Goal: Transaction & Acquisition: Purchase product/service

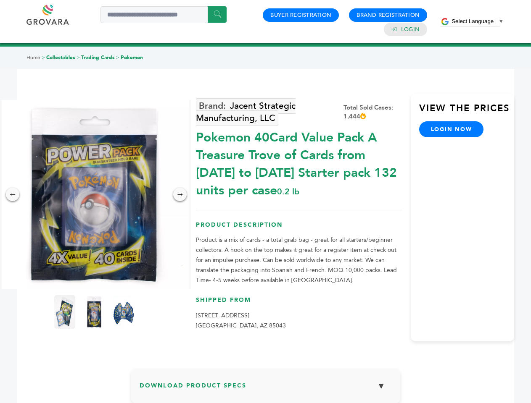
click at [477, 21] on span "Select Language" at bounding box center [472, 21] width 42 height 6
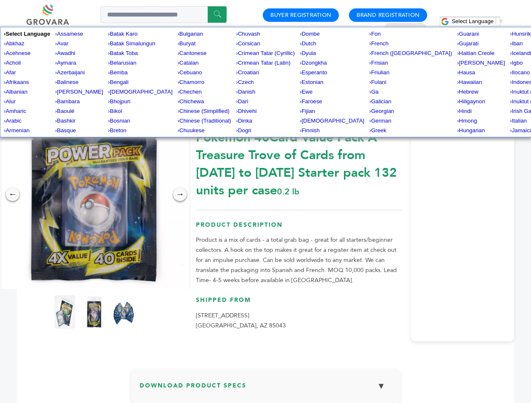
click at [94, 195] on img at bounding box center [94, 194] width 189 height 189
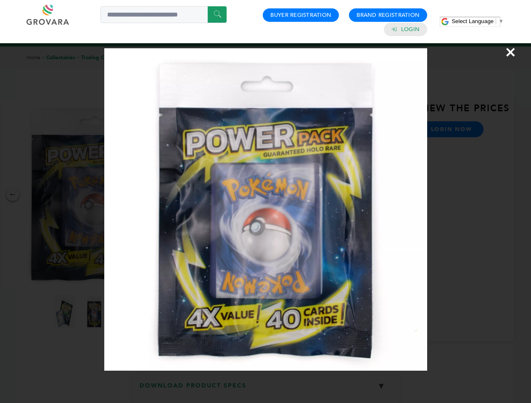
click at [13, 195] on div "×" at bounding box center [265, 201] width 531 height 403
click at [180, 195] on div "→" at bounding box center [179, 194] width 13 height 13
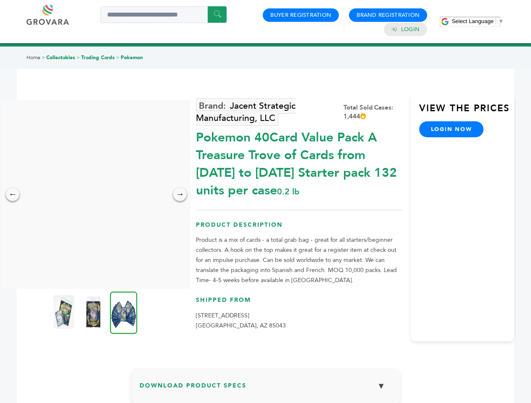
click at [65, 312] on img at bounding box center [63, 312] width 21 height 34
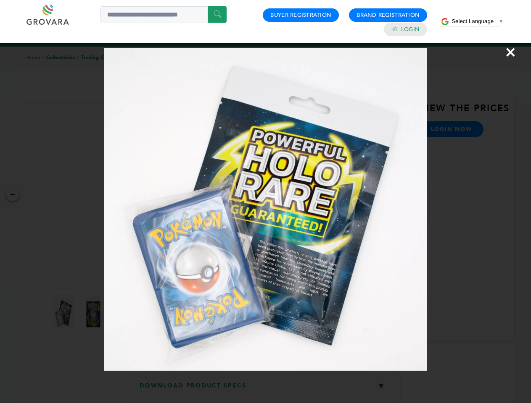
click at [94, 312] on div "×" at bounding box center [265, 201] width 531 height 403
click at [124, 312] on img at bounding box center [123, 313] width 27 height 42
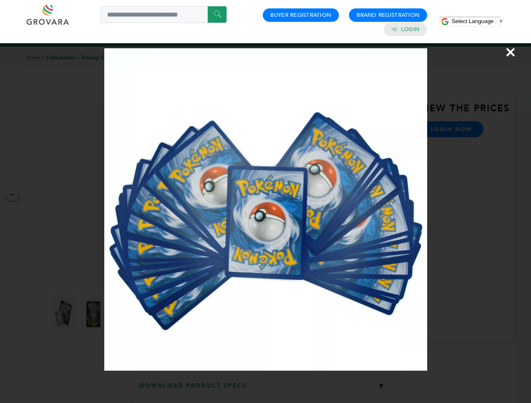
click at [266, 390] on div "×" at bounding box center [265, 201] width 531 height 403
